Goal: Information Seeking & Learning: Learn about a topic

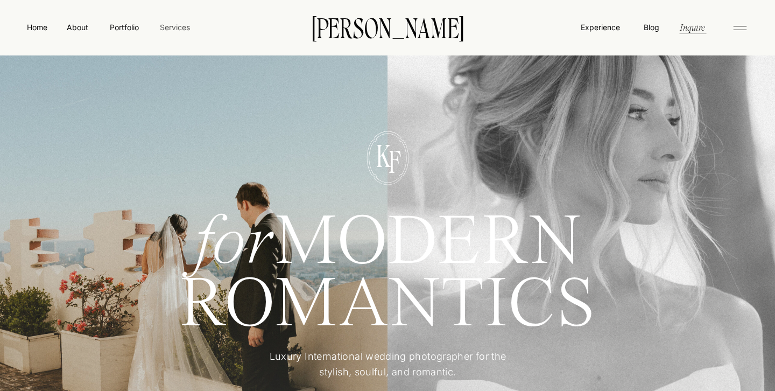
click at [170, 26] on nav "Services" at bounding box center [175, 27] width 32 height 11
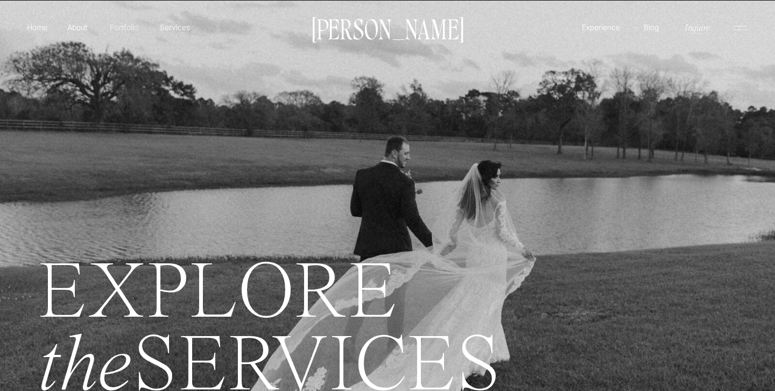
click at [118, 31] on p "Portfolio" at bounding box center [124, 27] width 38 height 11
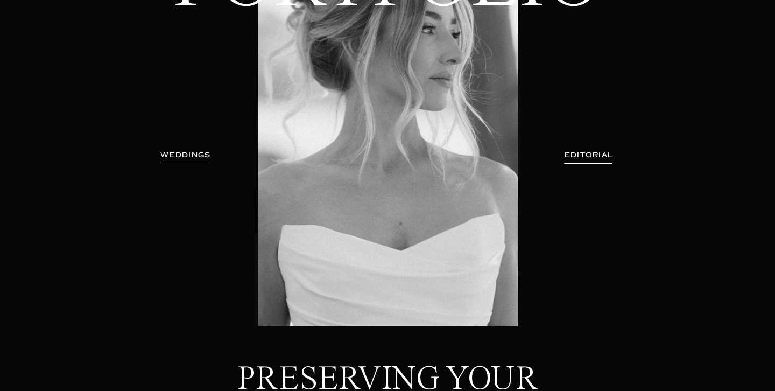
scroll to position [13, 0]
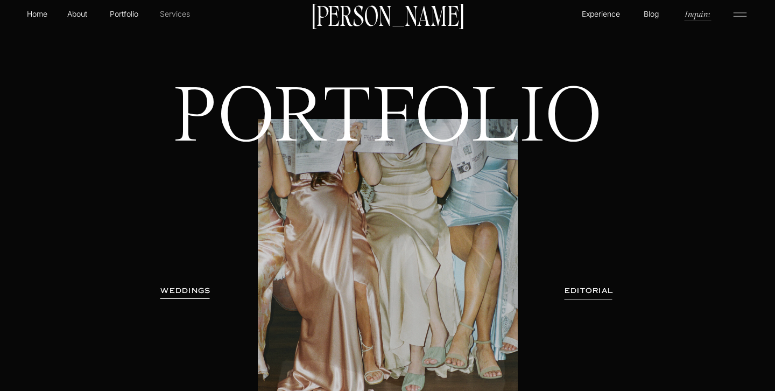
click at [165, 16] on p "Services" at bounding box center [175, 13] width 32 height 11
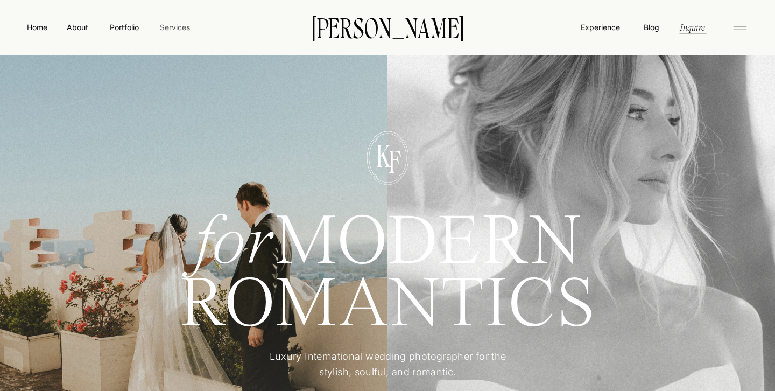
click at [170, 29] on nav "Services" at bounding box center [175, 27] width 32 height 11
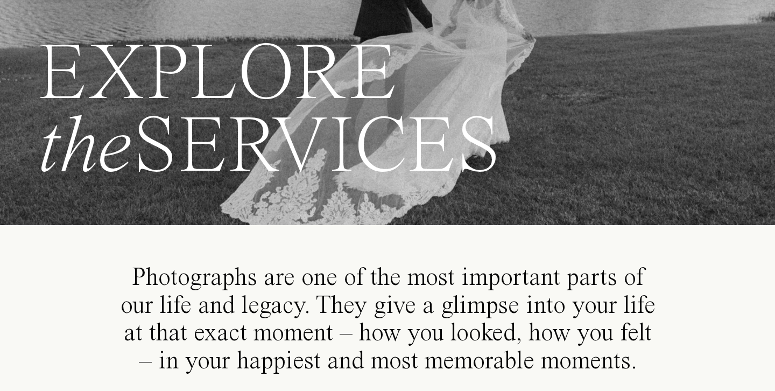
scroll to position [241, 0]
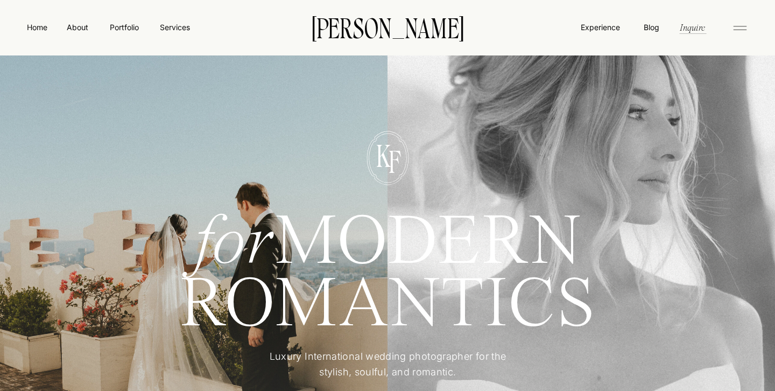
click at [85, 26] on nav "About" at bounding box center [77, 27] width 24 height 11
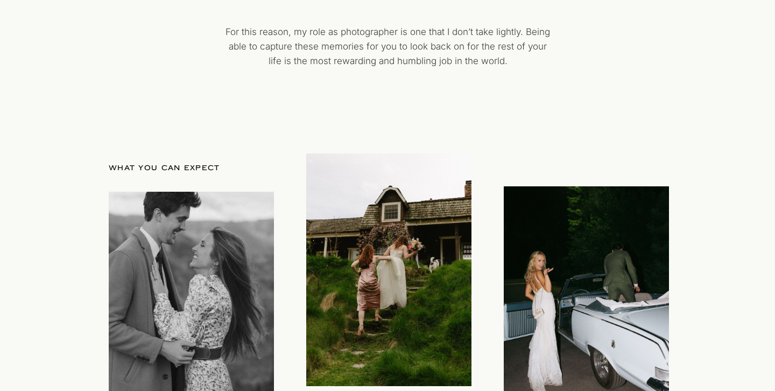
scroll to position [752, 0]
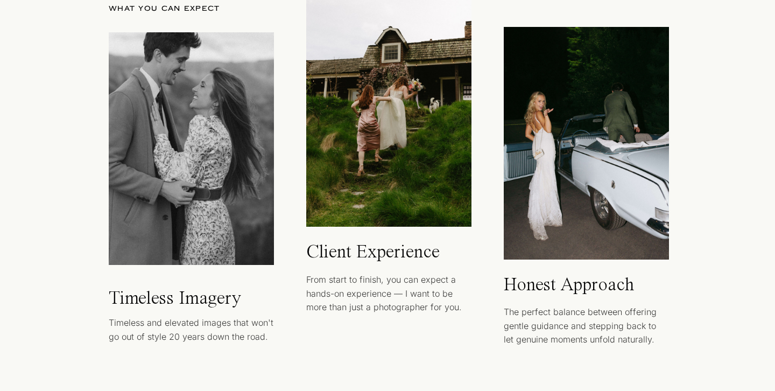
click at [389, 174] on div at bounding box center [388, 110] width 165 height 233
click at [334, 251] on p "Client Experience" at bounding box center [382, 252] width 153 height 20
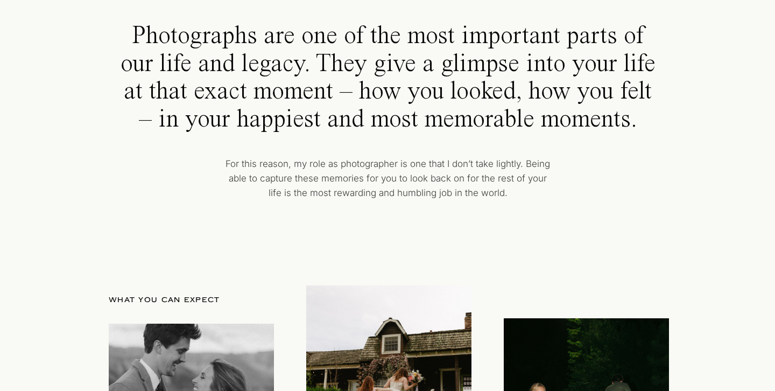
scroll to position [260, 0]
